Goal: Information Seeking & Learning: Learn about a topic

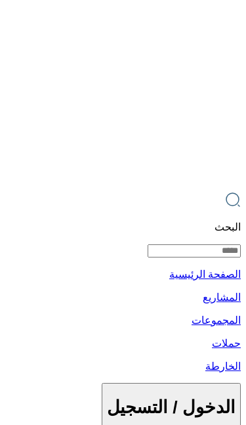
type input "****"
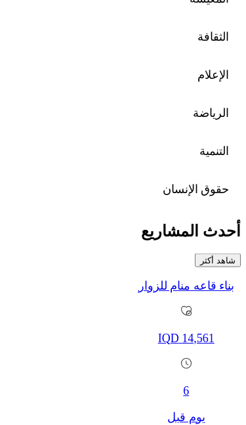
scroll to position [719, 0]
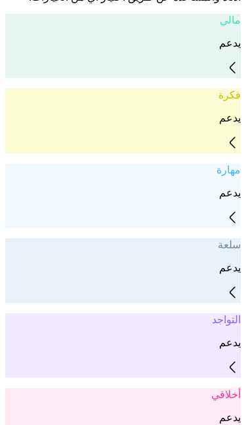
scroll to position [1020, 0]
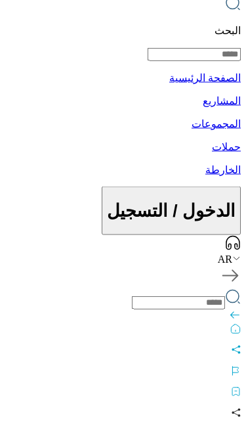
scroll to position [0, 0]
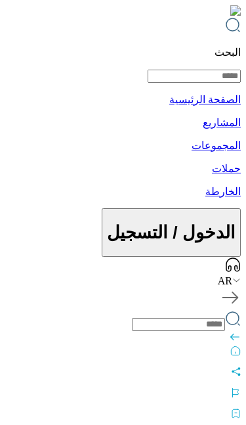
click at [231, 334] on icon at bounding box center [235, 337] width 9 height 6
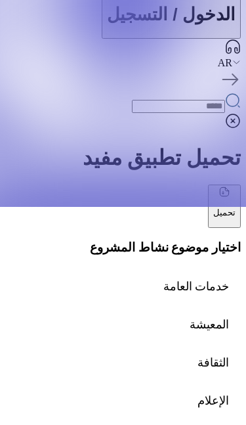
scroll to position [217, 0]
